Goal: Check status

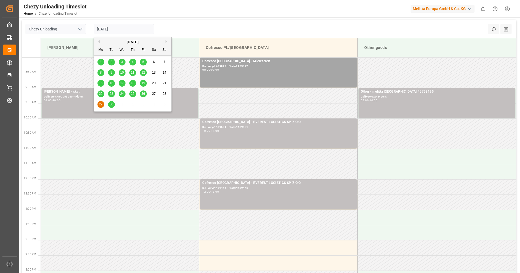
click at [136, 32] on input "[DATE]" at bounding box center [124, 29] width 60 height 10
click at [110, 107] on div "30" at bounding box center [111, 104] width 7 height 7
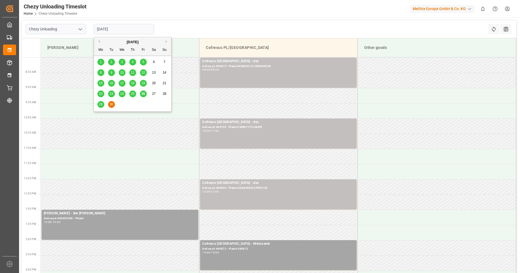
click at [131, 30] on input "[DATE]" at bounding box center [124, 29] width 60 height 10
click at [133, 93] on span "25" at bounding box center [133, 94] width 4 height 4
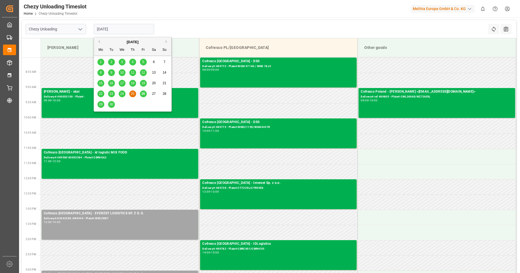
click at [117, 30] on input "[DATE]" at bounding box center [124, 29] width 60 height 10
click at [143, 95] on span "26" at bounding box center [143, 94] width 4 height 4
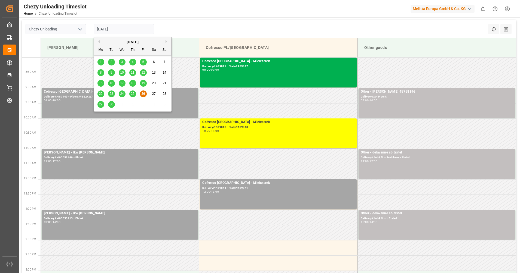
click at [127, 30] on input "[DATE]" at bounding box center [124, 29] width 60 height 10
click at [132, 95] on span "25" at bounding box center [133, 94] width 4 height 4
type input "[DATE]"
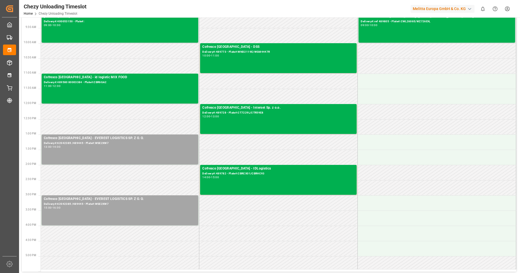
scroll to position [34, 0]
